Goal: Information Seeking & Learning: Learn about a topic

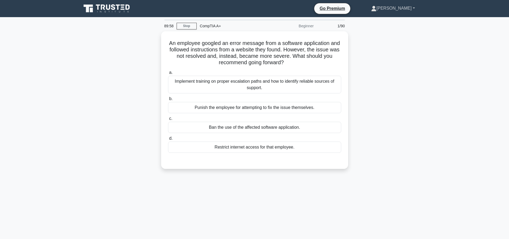
click at [406, 5] on link "[PERSON_NAME]" at bounding box center [392, 8] width 69 height 11
click at [395, 23] on link "Profile" at bounding box center [380, 21] width 42 height 9
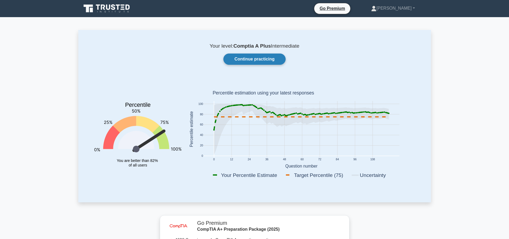
click at [261, 58] on link "Continue practicing" at bounding box center [254, 58] width 62 height 11
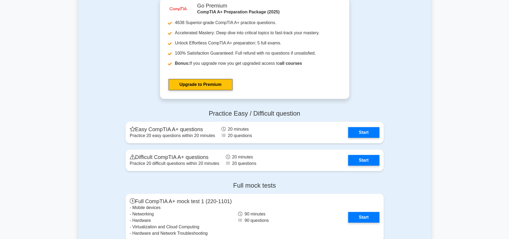
scroll to position [1363, 0]
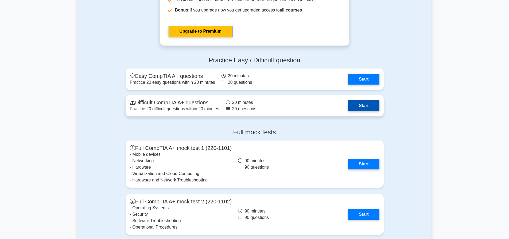
click at [357, 105] on link "Start" at bounding box center [363, 105] width 31 height 11
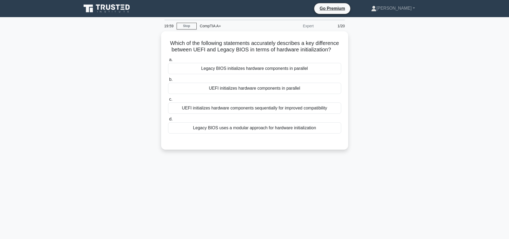
drag, startPoint x: 454, startPoint y: 103, endPoint x: 469, endPoint y: 8, distance: 96.8
click at [457, 90] on main "19:59 Stop CompTIA A+ Expert 1/20 Which of the following statements accurately …" at bounding box center [254, 153] width 509 height 272
click at [455, 99] on main "19:58 Stop CompTIA A+ Expert 1/20 Which of the following statements accurately …" at bounding box center [254, 153] width 509 height 272
